Goal: Find specific page/section

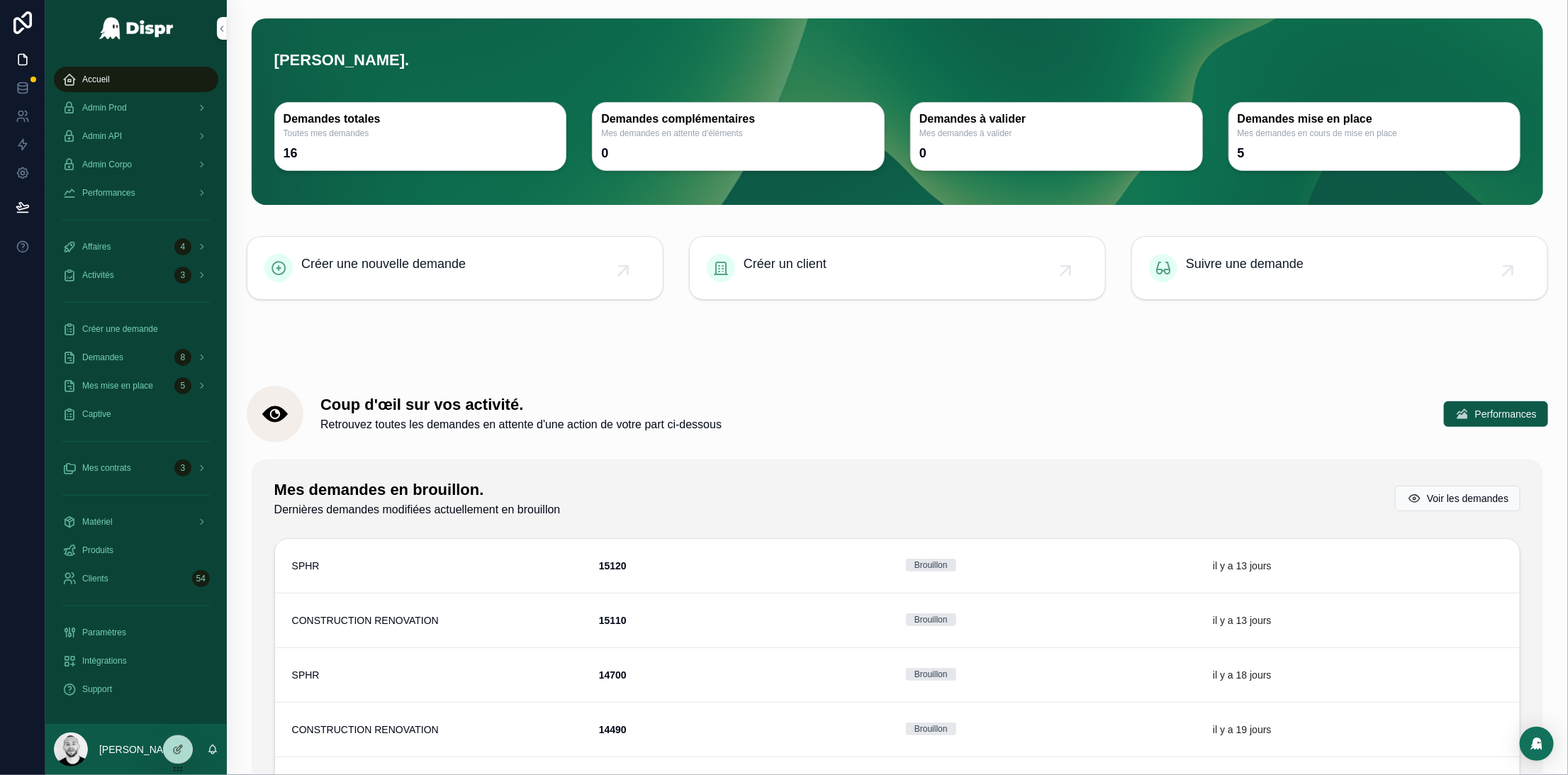
click at [119, 98] on div "Admin Prod" at bounding box center [137, 108] width 148 height 23
